Goal: Navigation & Orientation: Find specific page/section

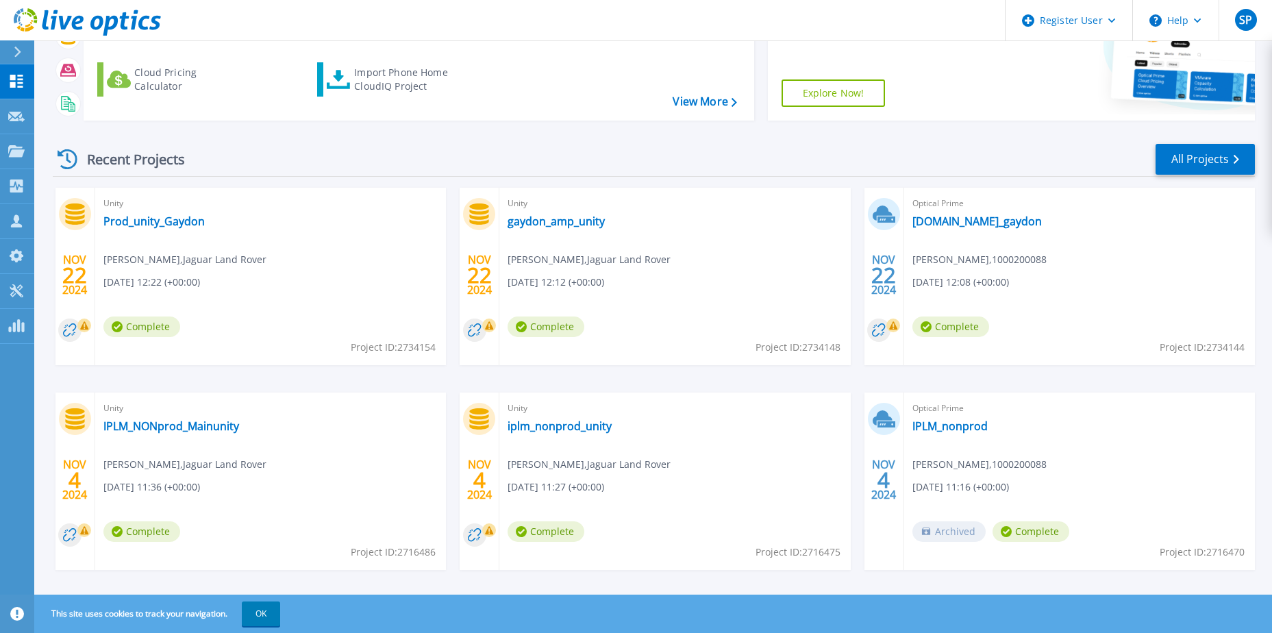
scroll to position [184, 0]
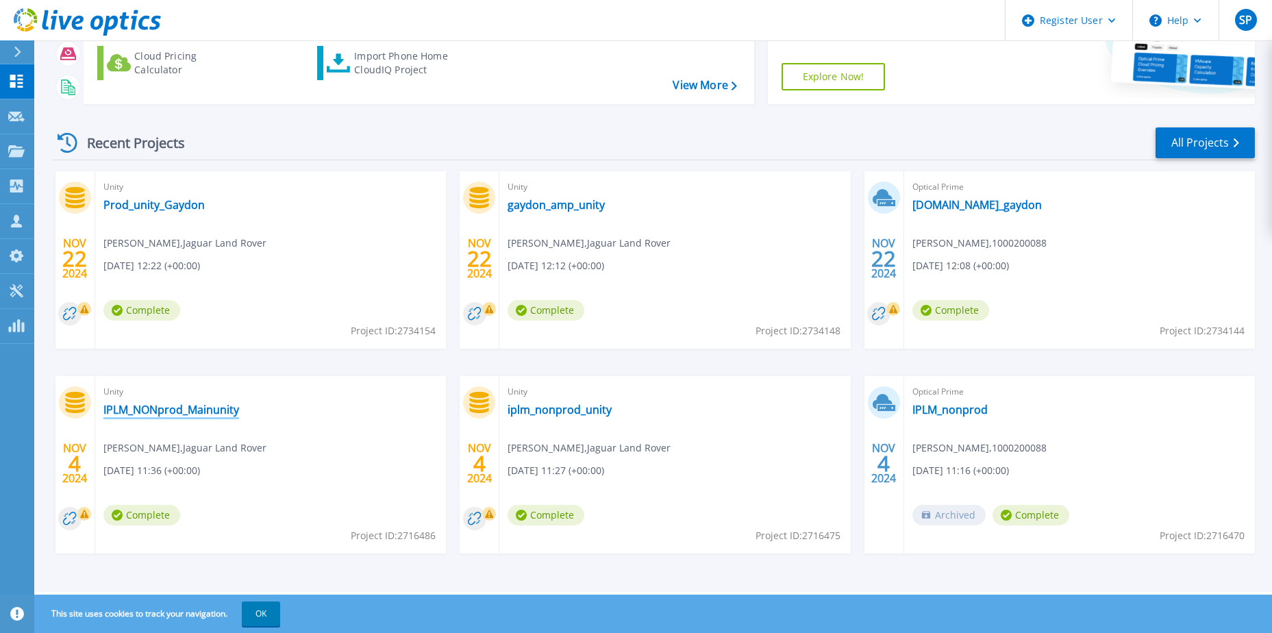
click at [216, 410] on link "IPLM_NONprod_Mainunity" at bounding box center [171, 410] width 136 height 14
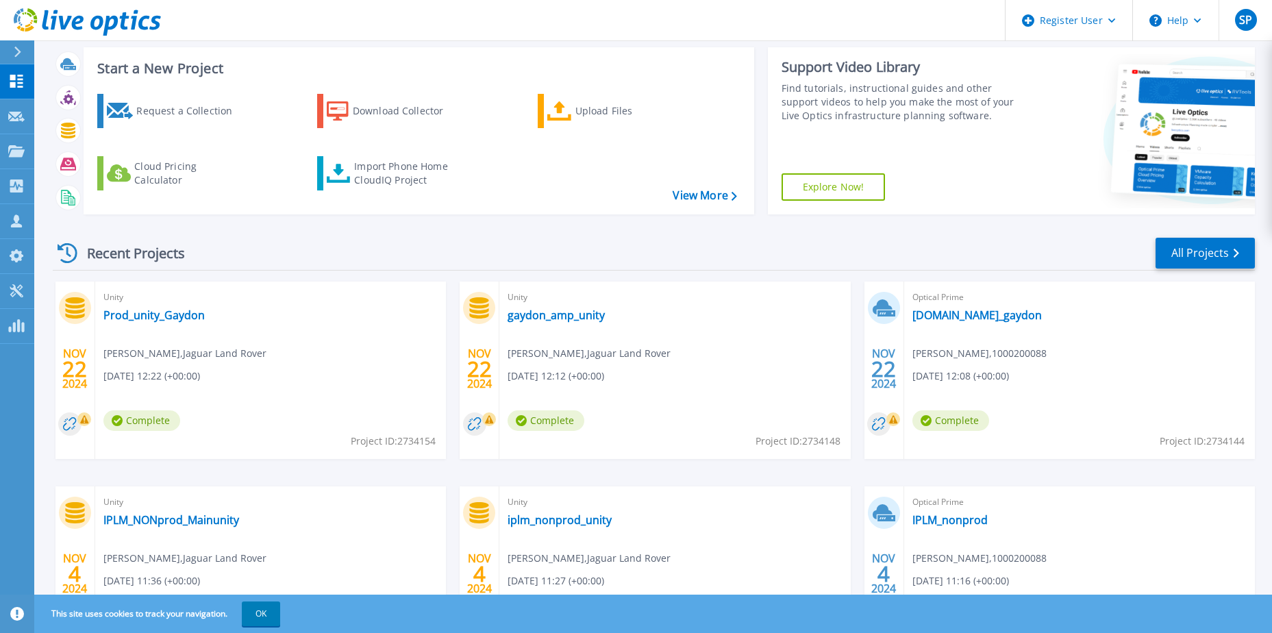
scroll to position [184, 0]
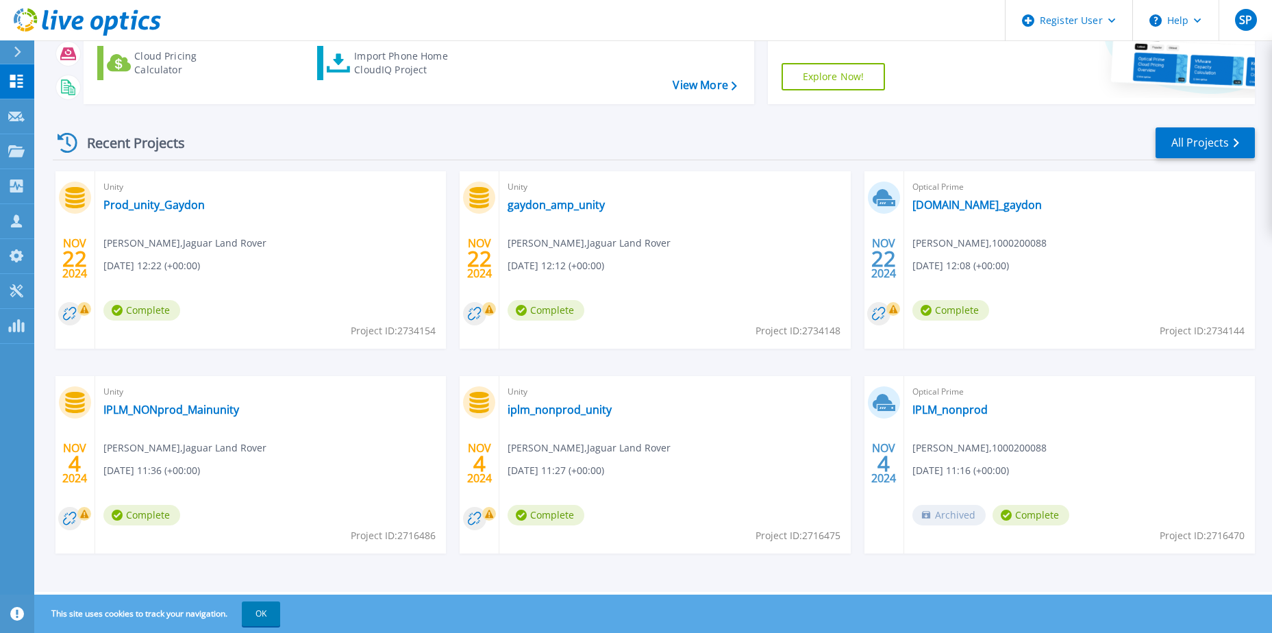
click at [554, 513] on span "Complete" at bounding box center [546, 515] width 77 height 21
click at [565, 411] on link "iplm_nonprod_unity" at bounding box center [560, 410] width 104 height 14
